Goal: Find specific page/section: Find specific page/section

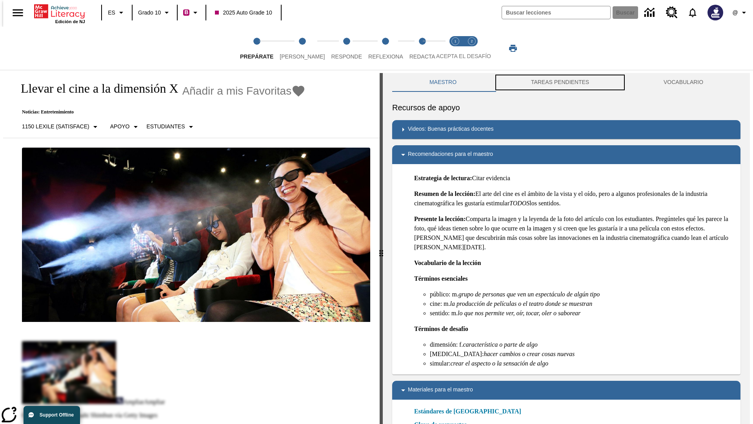
click at [560, 82] on button "TAREAS PENDIENTES" at bounding box center [560, 82] width 133 height 19
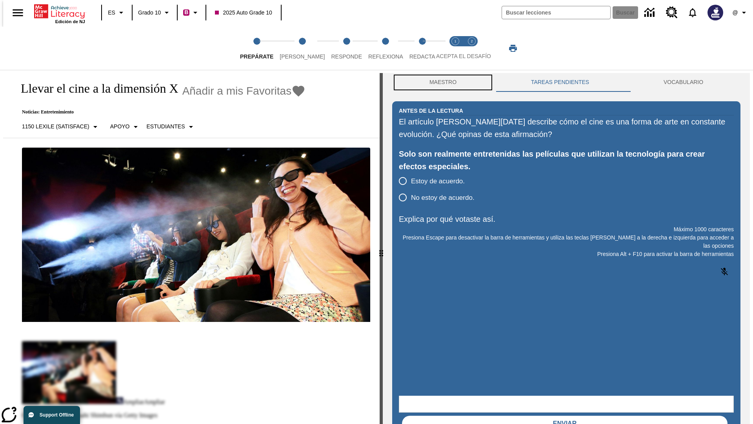
scroll to position [0, 0]
click at [441, 82] on button "Maestro" at bounding box center [443, 82] width 102 height 19
